Goal: Browse casually

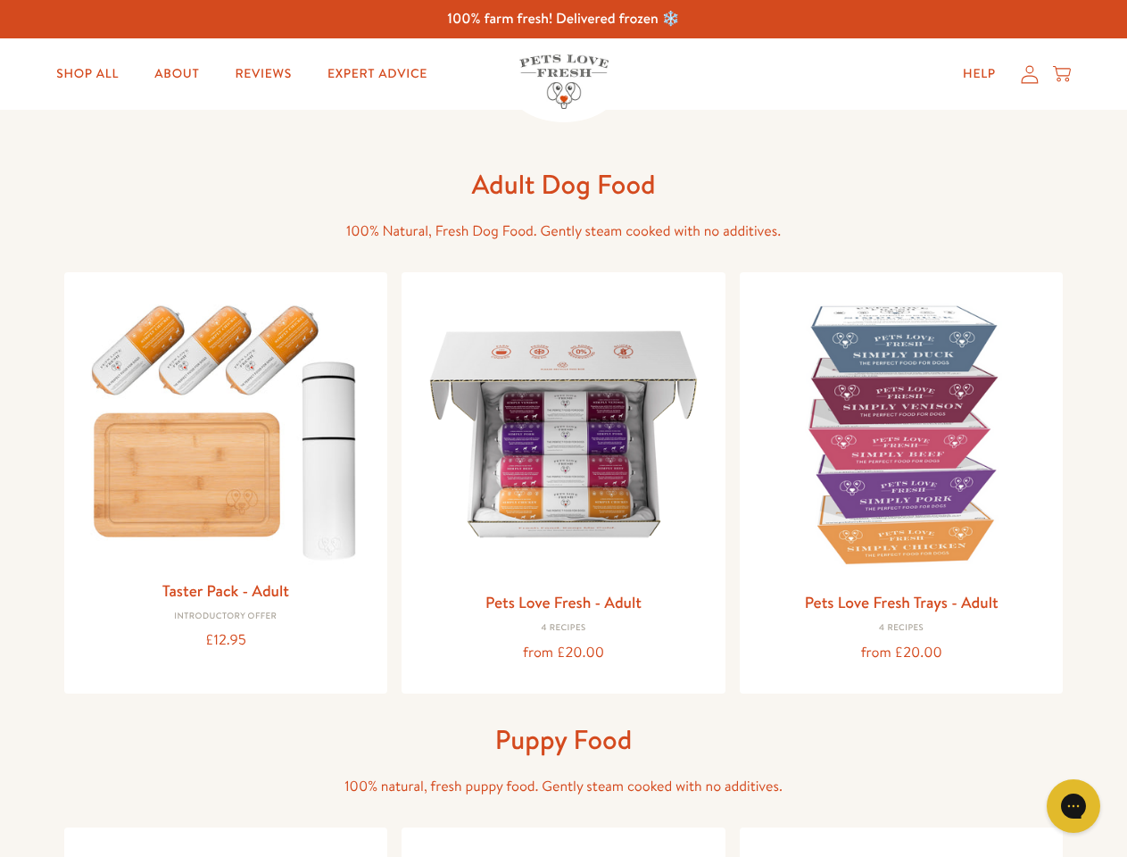
click at [1074, 806] on icon "Open gorgias live chat" at bounding box center [1073, 805] width 17 height 17
